Goal: Information Seeking & Learning: Learn about a topic

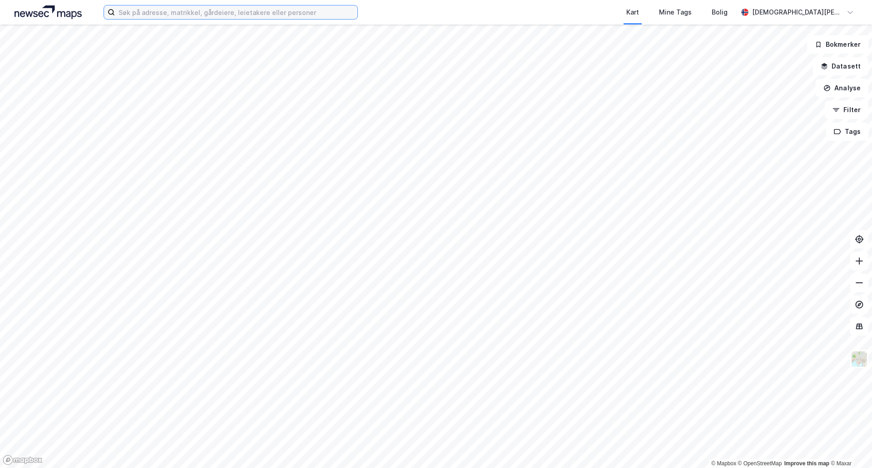
click at [185, 11] on input at bounding box center [236, 12] width 243 height 14
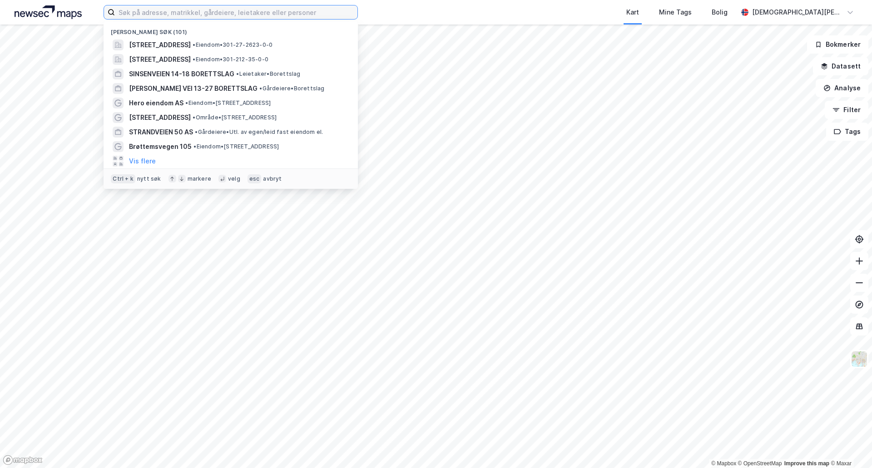
paste input "[PERSON_NAME] vei 25"
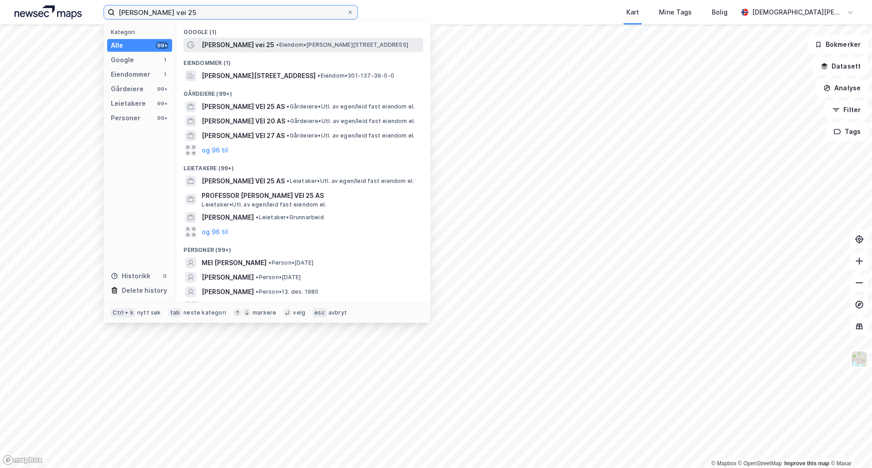
type input "[PERSON_NAME] vei 25"
click at [253, 48] on span "[PERSON_NAME] vei 25" at bounding box center [238, 45] width 73 height 11
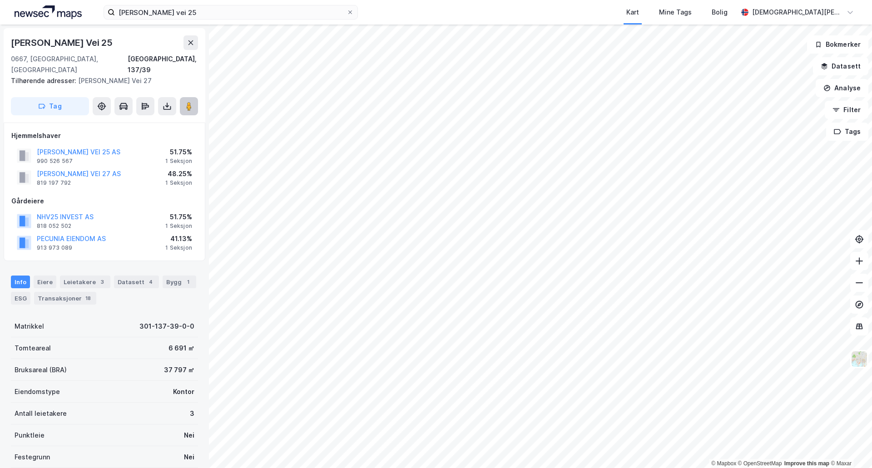
click at [196, 97] on button at bounding box center [189, 106] width 18 height 18
click at [452, 468] on html "[PERSON_NAME] vei 25 Kart Mine Tags [PERSON_NAME] [PERSON_NAME] © Mapbox © Open…" at bounding box center [436, 234] width 872 height 468
click at [551, 468] on html "[PERSON_NAME] vei 25 Kart Mine Tags [PERSON_NAME] [PERSON_NAME] © Mapbox © Open…" at bounding box center [436, 234] width 872 height 468
click at [865, 363] on div "© Mapbox © OpenStreetMap Improve this map © [PERSON_NAME] [STREET_ADDRESS][GEOG…" at bounding box center [436, 247] width 872 height 444
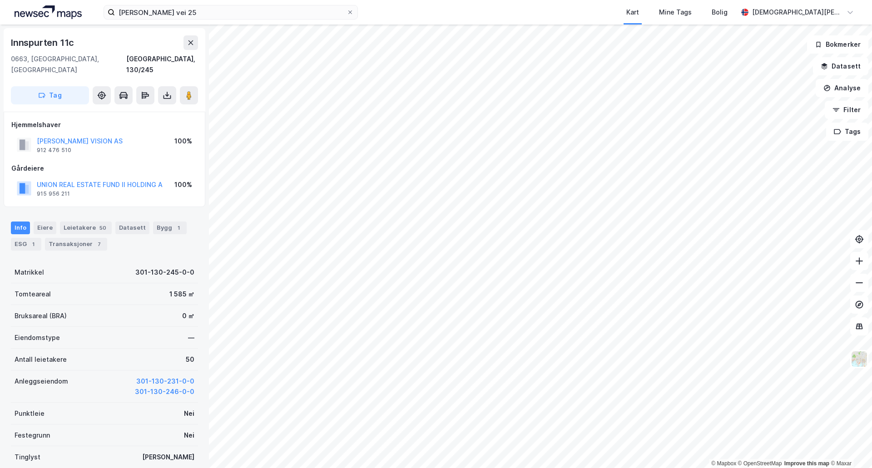
click at [115, 310] on div "Bruksareal (BRA) 0 ㎡" at bounding box center [104, 316] width 187 height 22
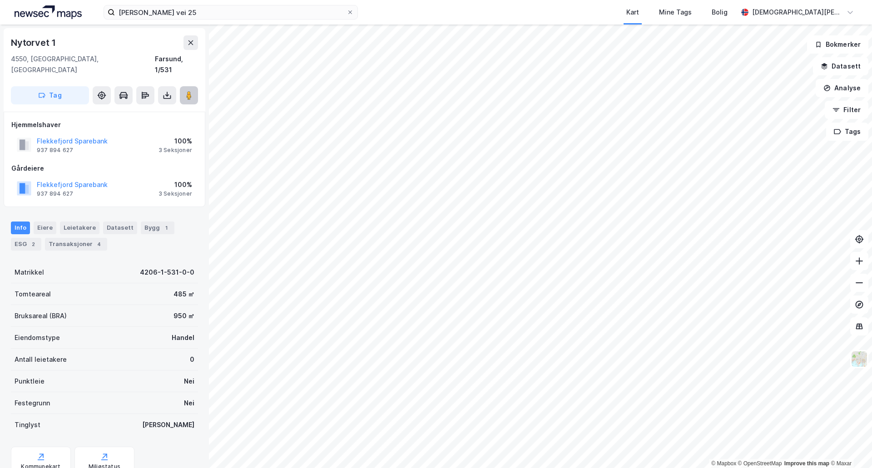
click at [194, 86] on button at bounding box center [189, 95] width 18 height 18
click at [189, 91] on image at bounding box center [188, 95] width 5 height 9
